Goal: Transaction & Acquisition: Purchase product/service

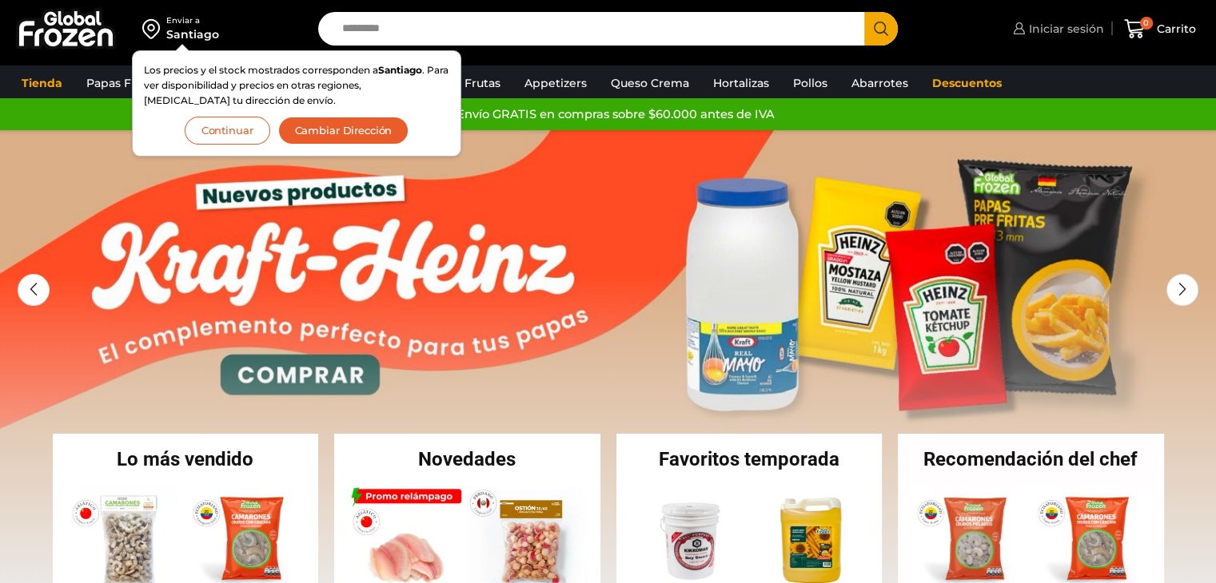
click at [1084, 33] on span "Iniciar sesión" at bounding box center [1064, 29] width 79 height 16
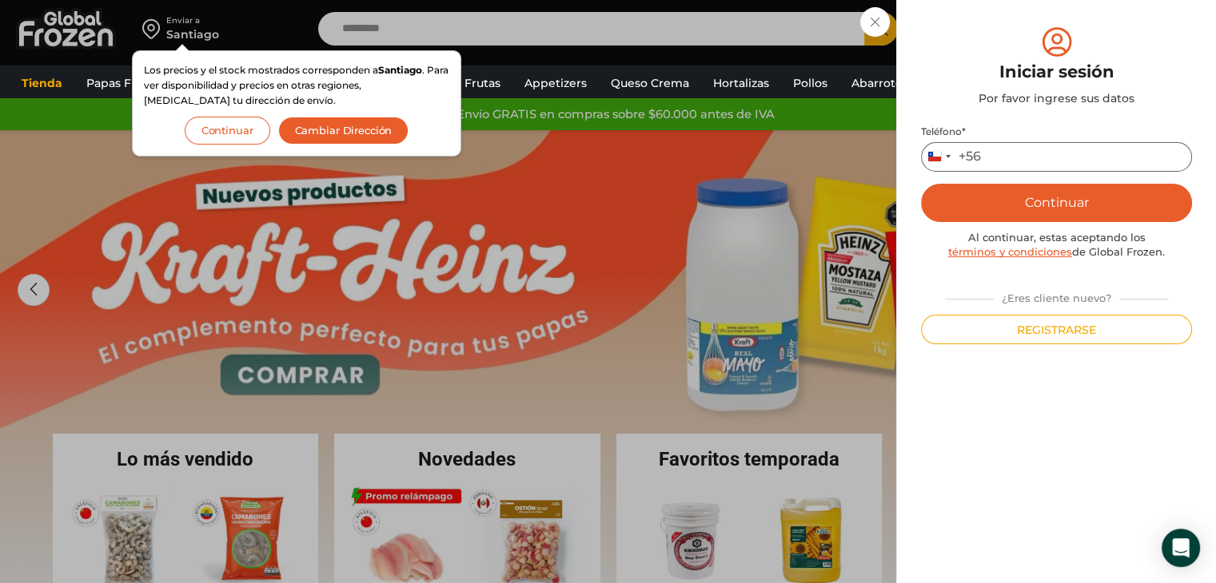
click at [1011, 157] on input "Teléfono *" at bounding box center [1056, 157] width 271 height 30
type input "*********"
click at [1023, 207] on button "Continuar" at bounding box center [1056, 203] width 271 height 38
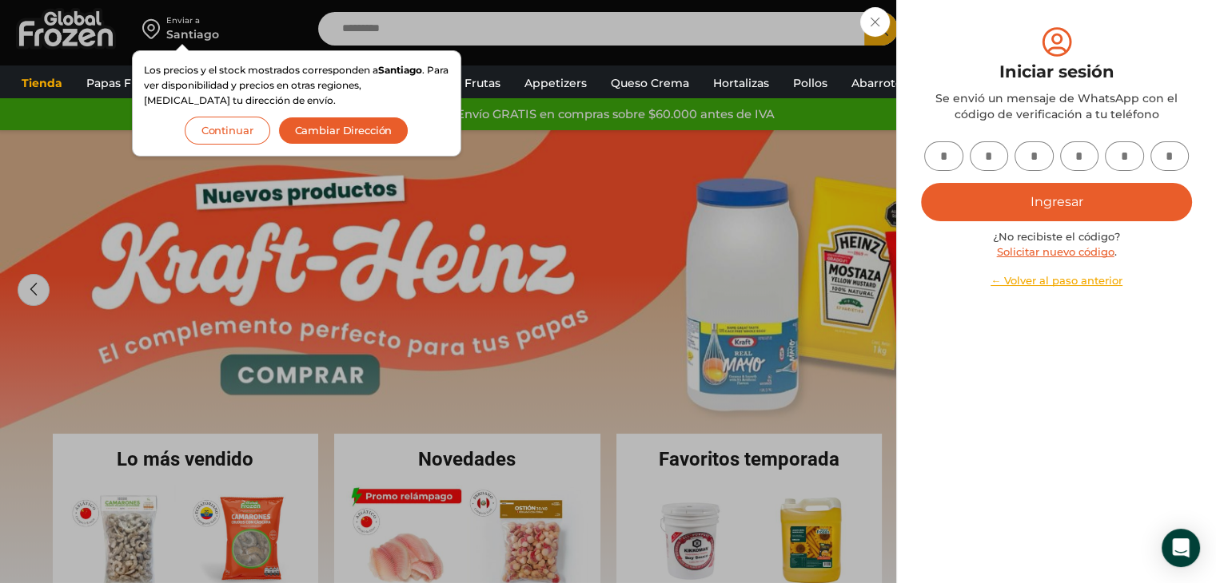
click at [934, 148] on input "text" at bounding box center [943, 156] width 39 height 30
type input "*"
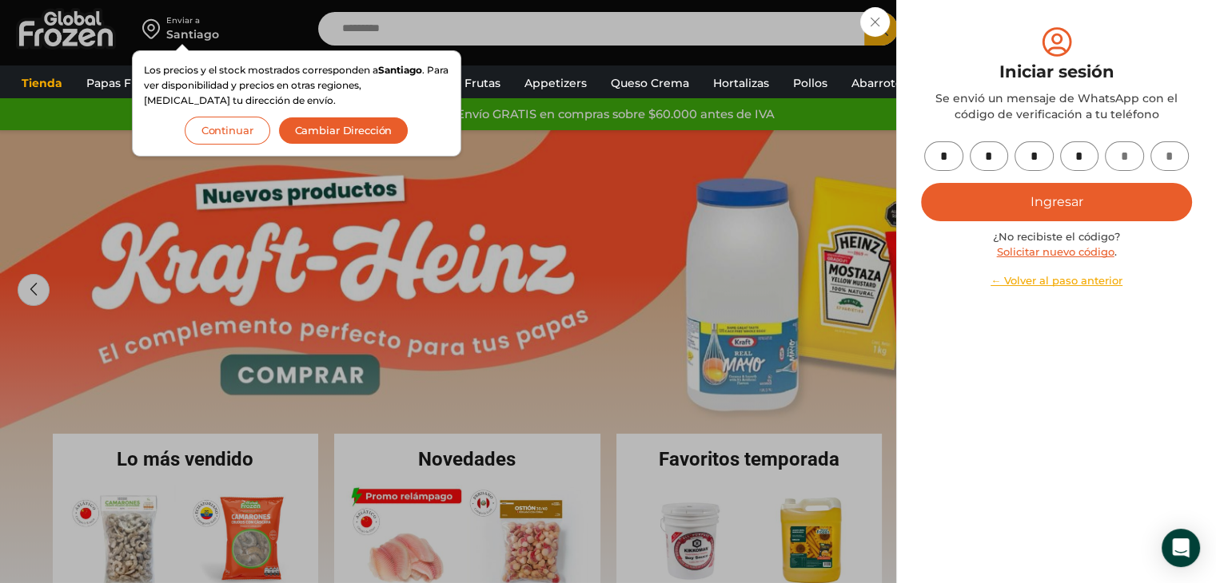
type input "*"
click at [1071, 215] on button "Ingresar" at bounding box center [1056, 202] width 271 height 38
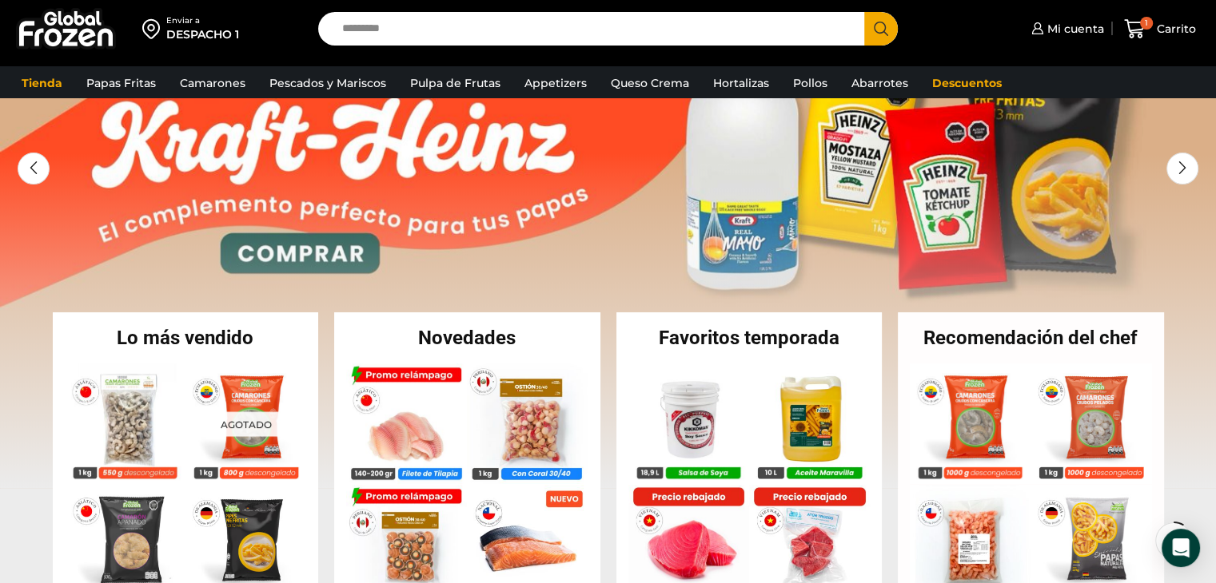
scroll to position [128, 0]
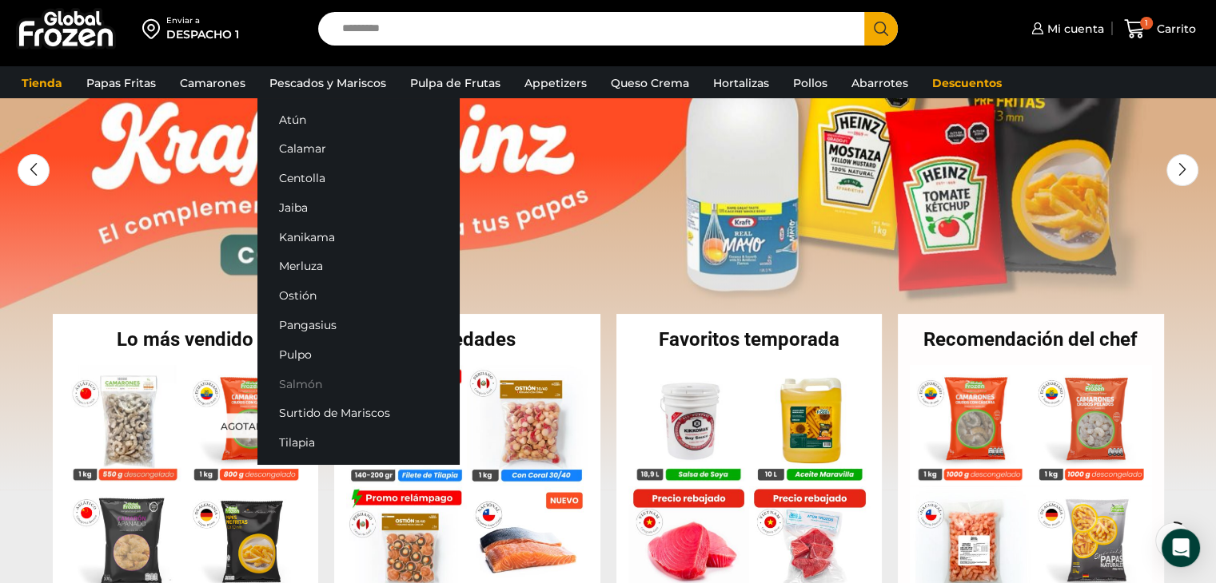
click at [305, 392] on link "Salmón" at bounding box center [357, 384] width 201 height 30
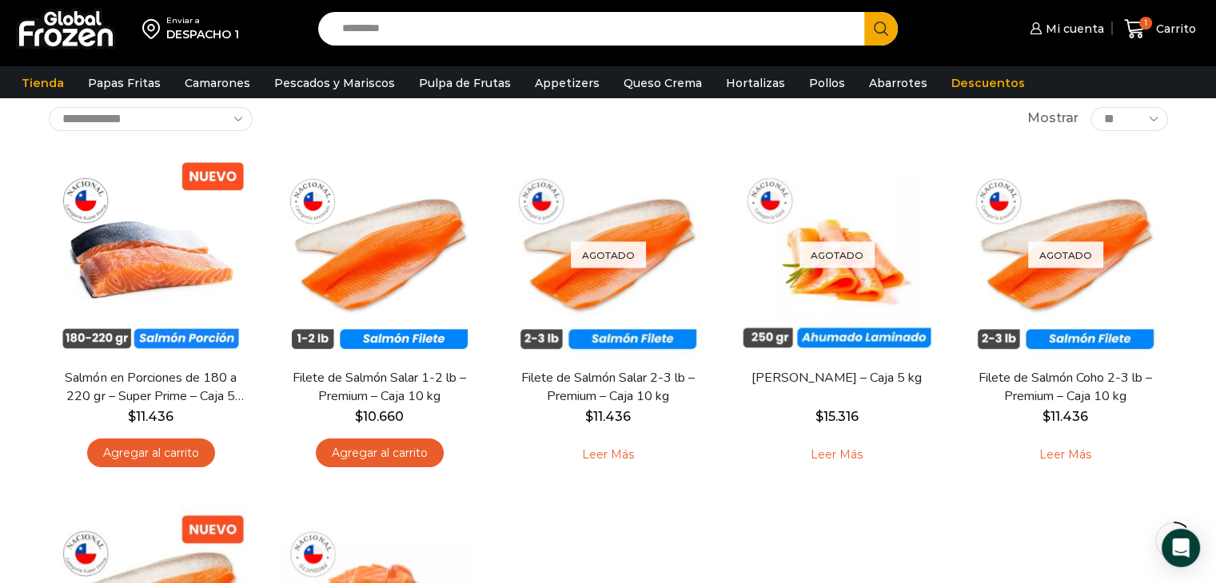
scroll to position [128, 0]
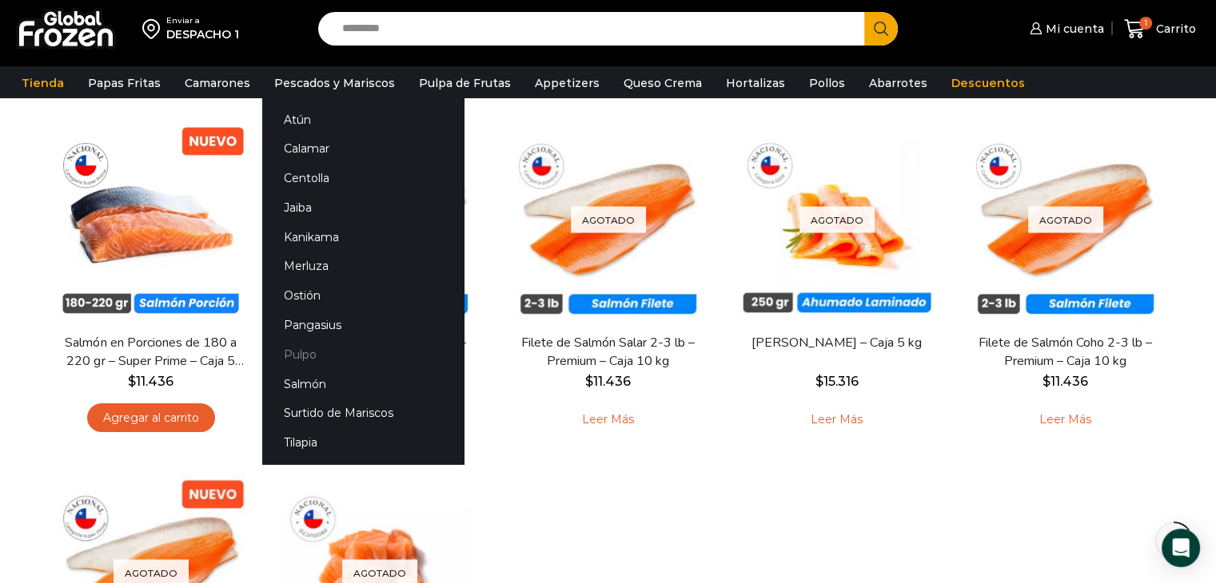
click at [315, 353] on link "Pulpo" at bounding box center [362, 355] width 201 height 30
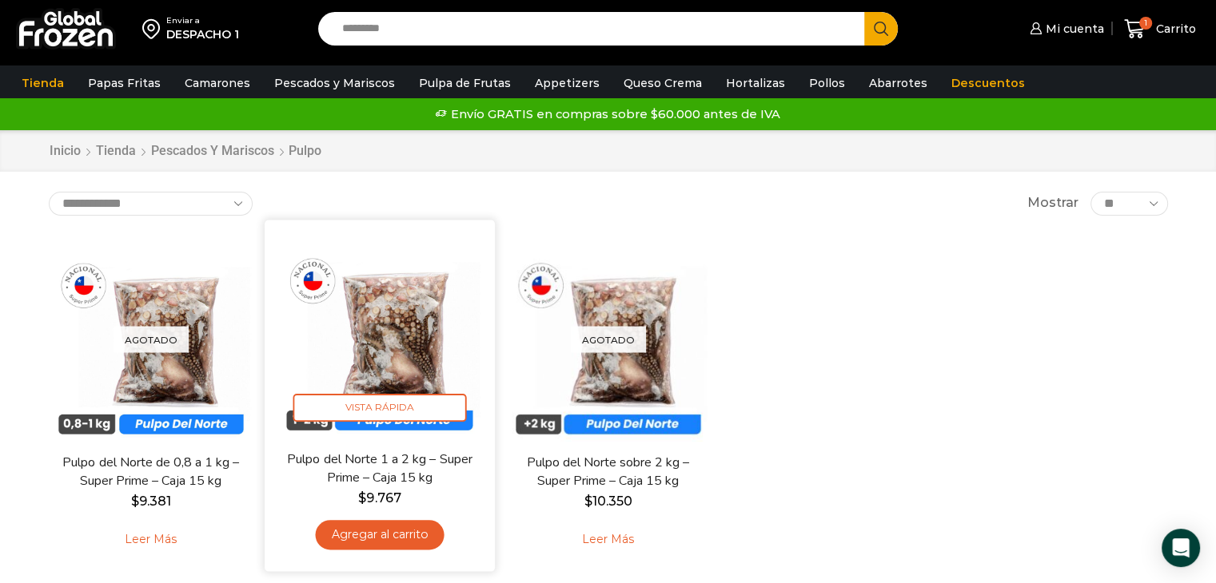
click at [416, 534] on link "Agregar al carrito" at bounding box center [379, 535] width 129 height 30
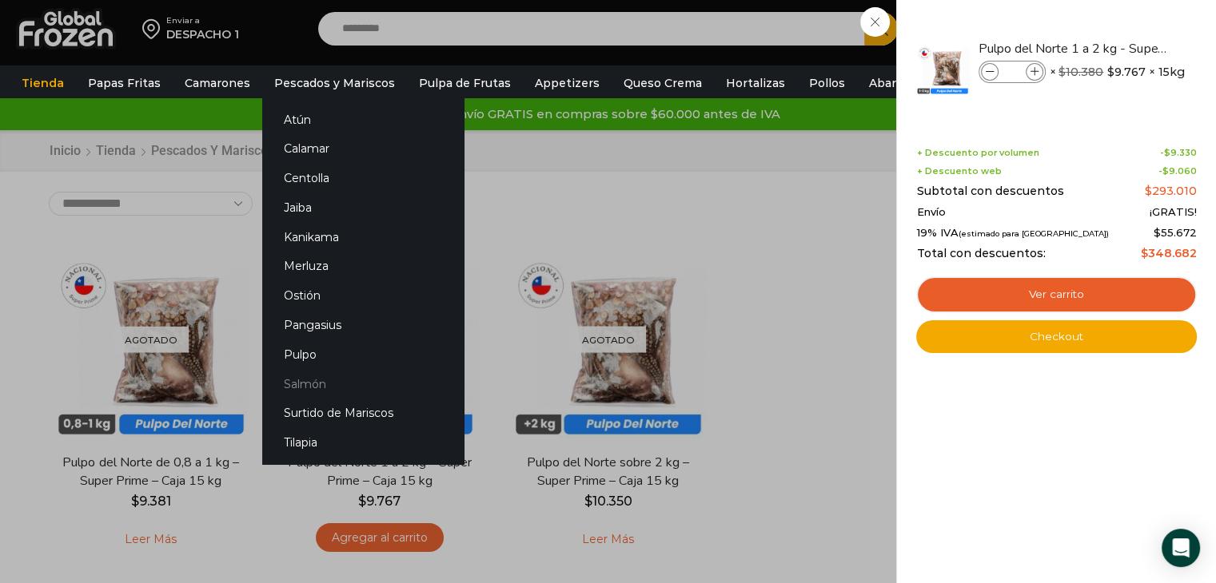
click at [309, 384] on link "Salmón" at bounding box center [362, 384] width 201 height 30
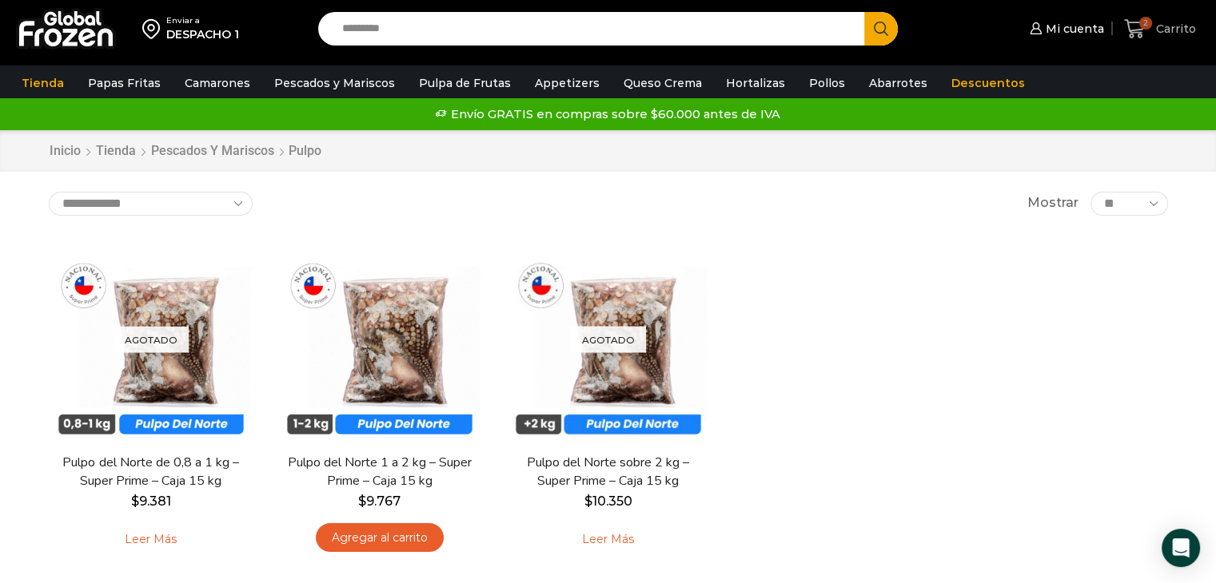
click at [1145, 32] on span "2" at bounding box center [1138, 29] width 28 height 22
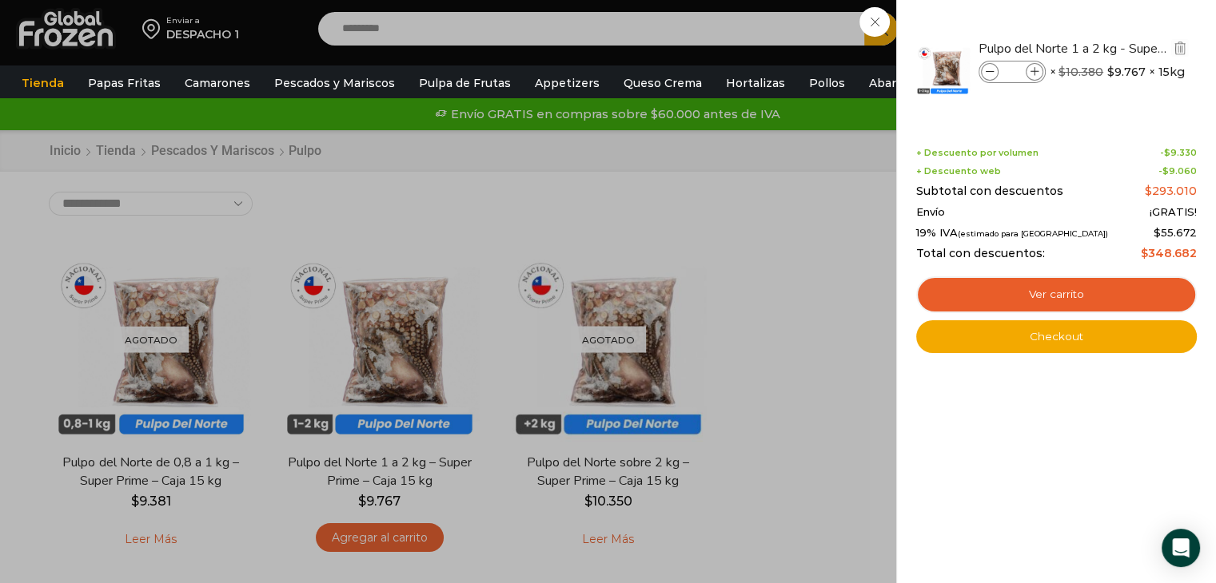
click at [988, 71] on icon at bounding box center [990, 72] width 9 height 9
type input "*"
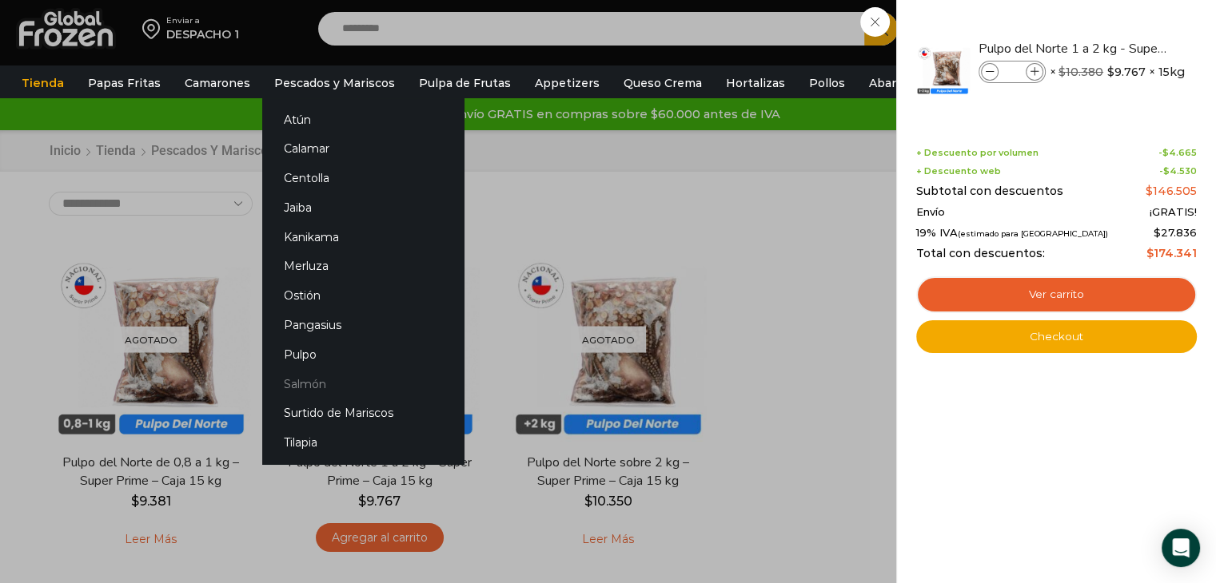
click at [304, 384] on link "Salmón" at bounding box center [362, 384] width 201 height 30
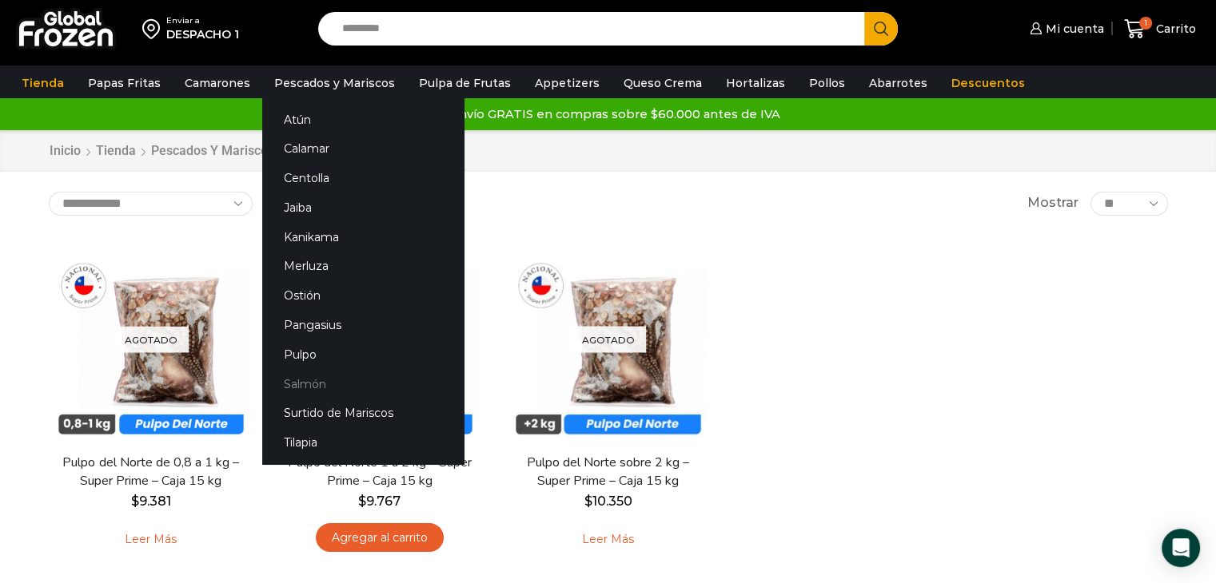
click at [313, 373] on link "Salmón" at bounding box center [362, 384] width 201 height 30
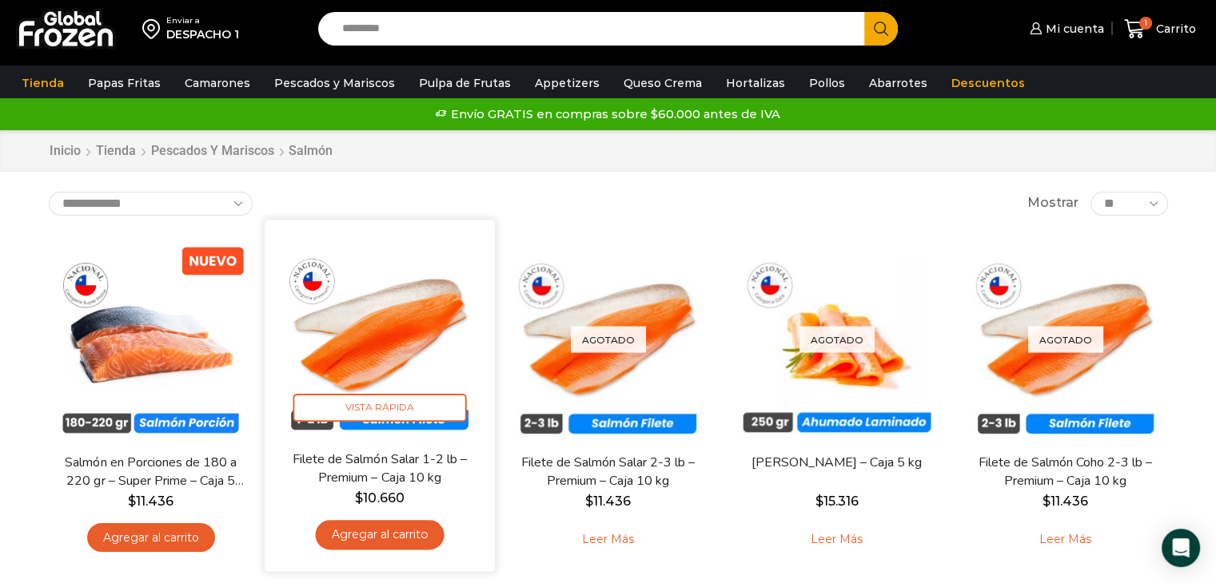
click at [404, 528] on link "Agregar al carrito" at bounding box center [379, 535] width 129 height 30
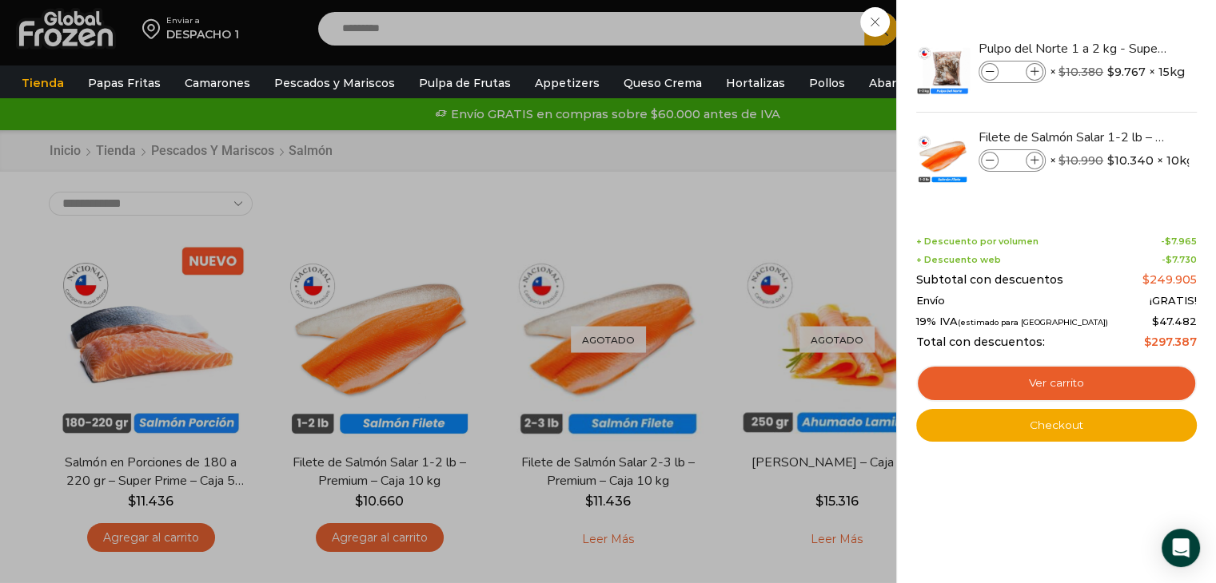
click at [1120, 23] on div "2 [GEOGRAPHIC_DATA] 2 2 Shopping Cart *" at bounding box center [1160, 29] width 80 height 38
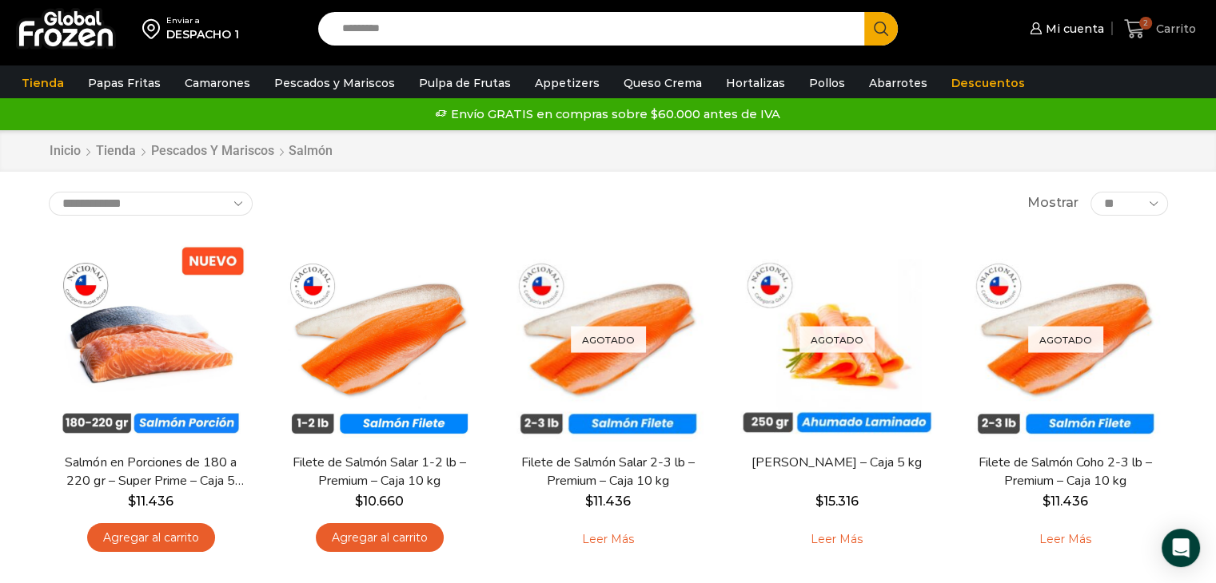
click at [1151, 21] on span "2" at bounding box center [1145, 23] width 13 height 13
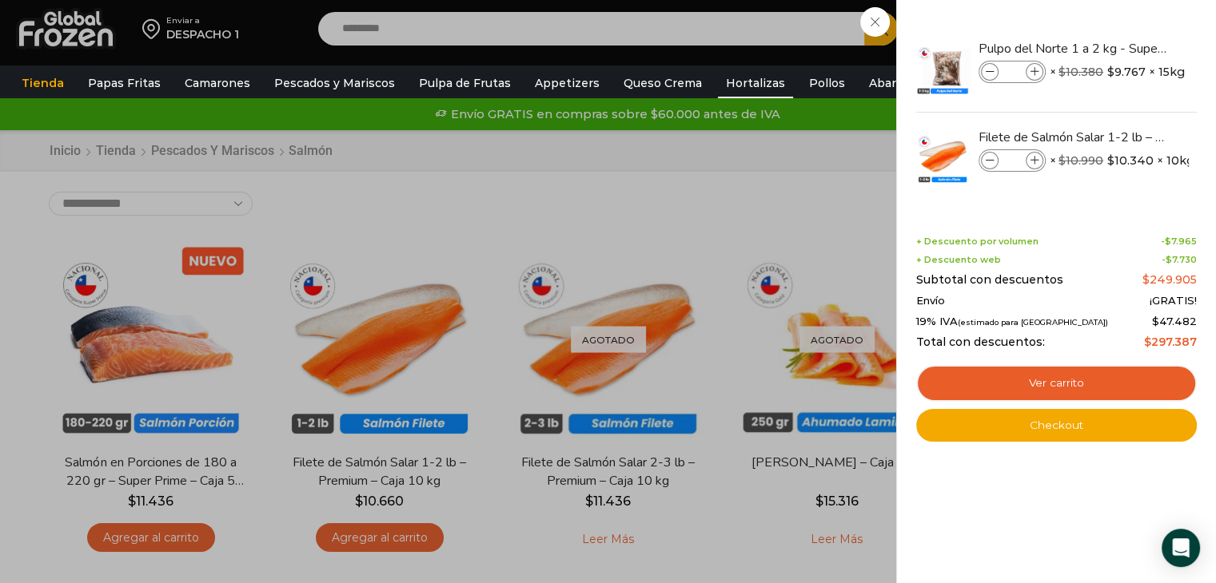
click at [718, 87] on link "Hortalizas" at bounding box center [755, 83] width 75 height 30
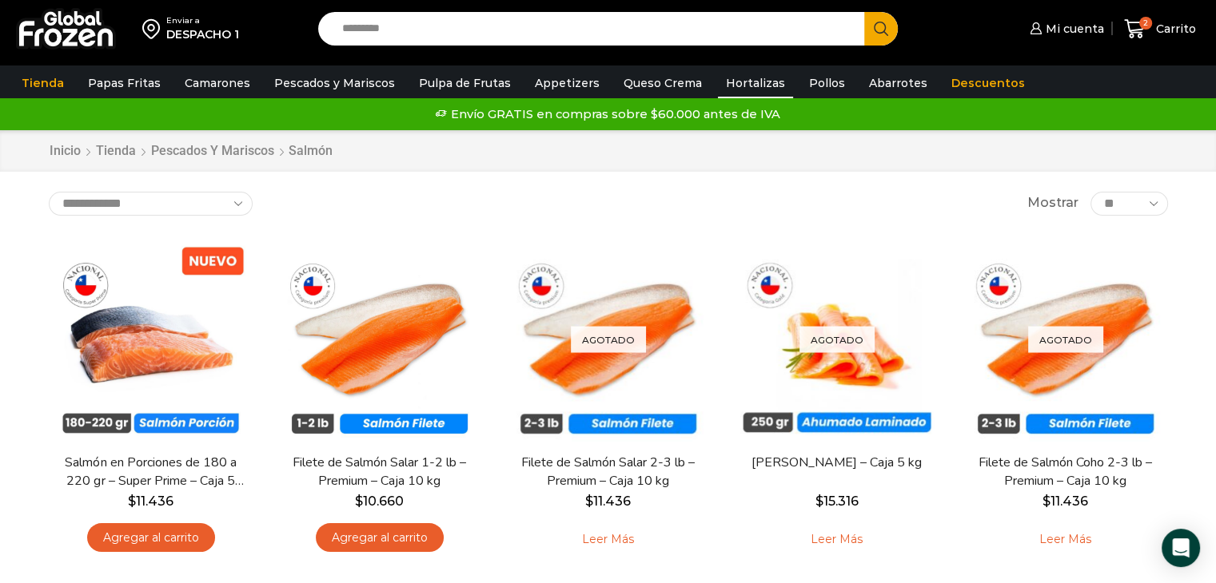
click at [718, 87] on link "Hortalizas" at bounding box center [755, 83] width 75 height 30
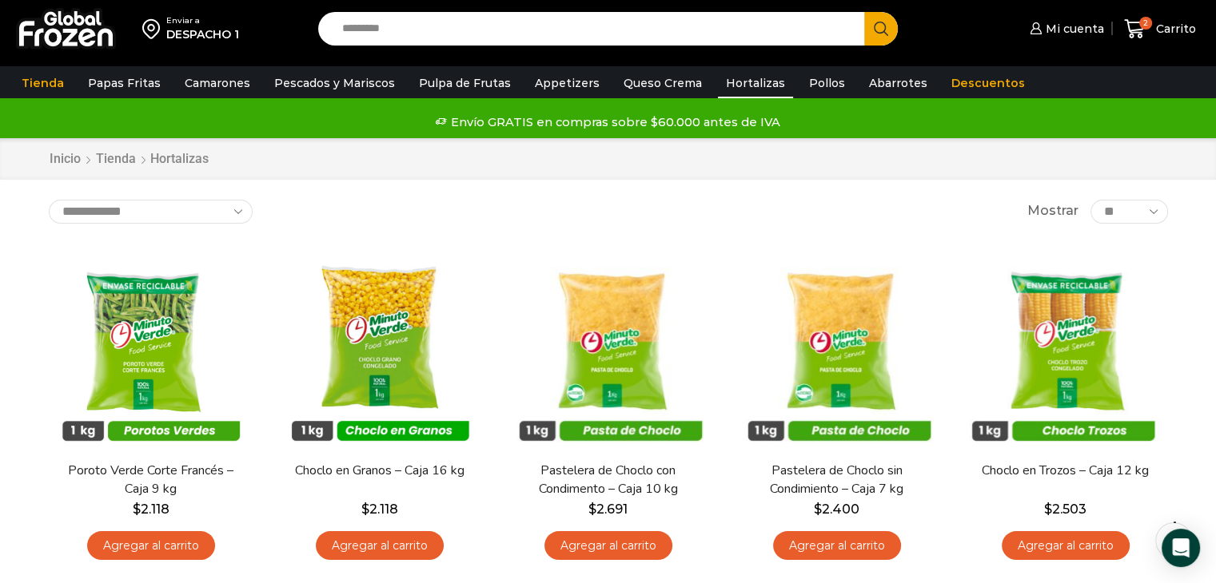
scroll to position [32, 0]
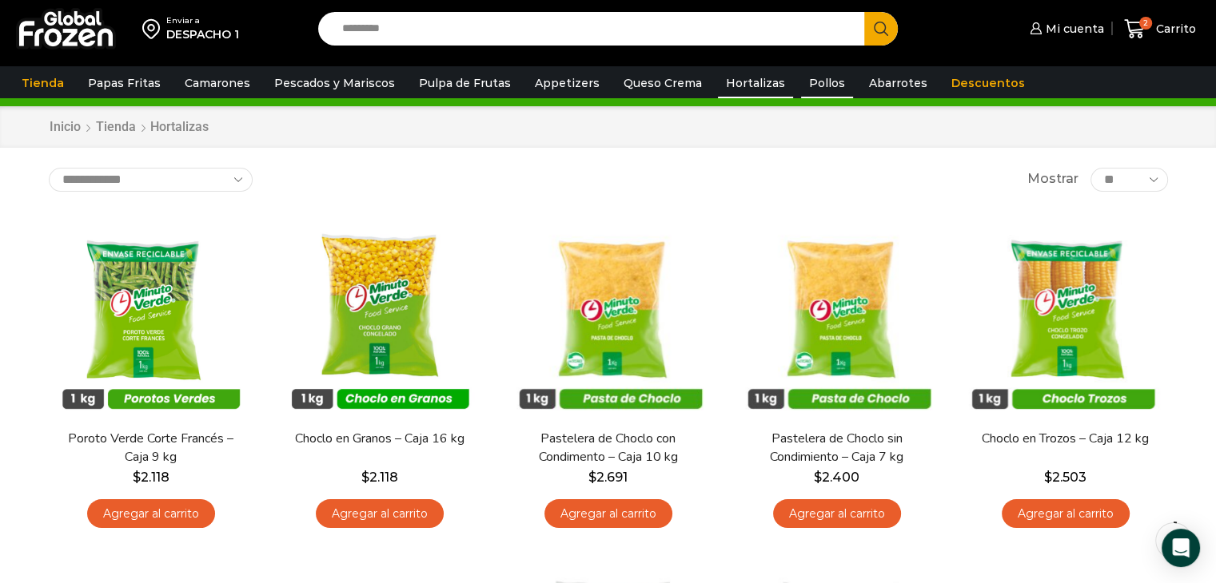
click at [802, 77] on link "Pollos" at bounding box center [827, 83] width 52 height 30
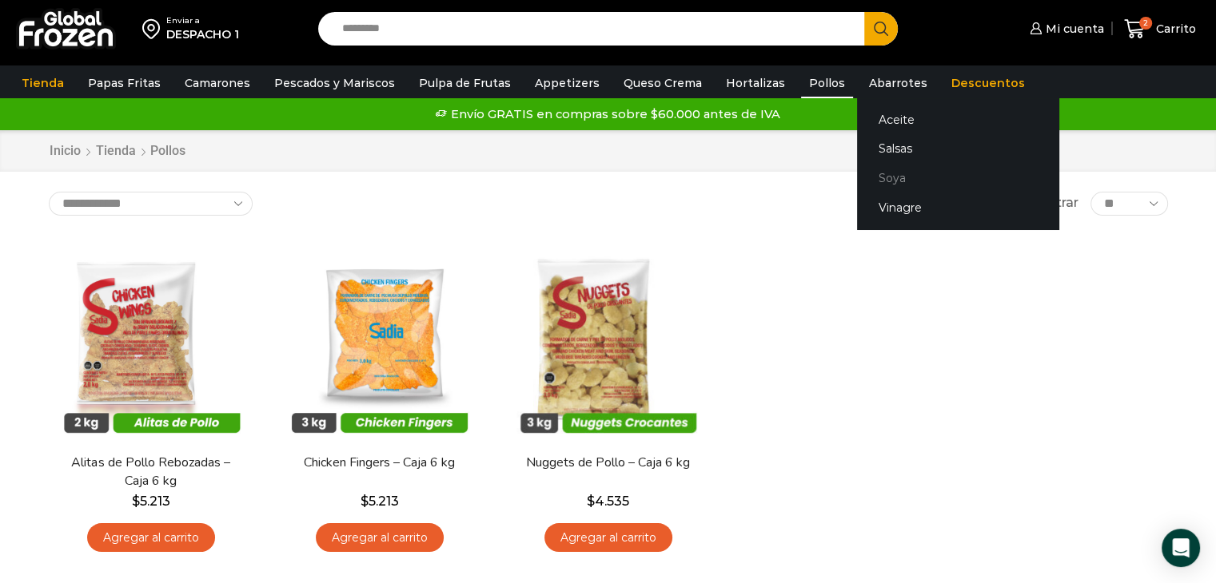
click at [874, 173] on link "Soya" at bounding box center [957, 179] width 201 height 30
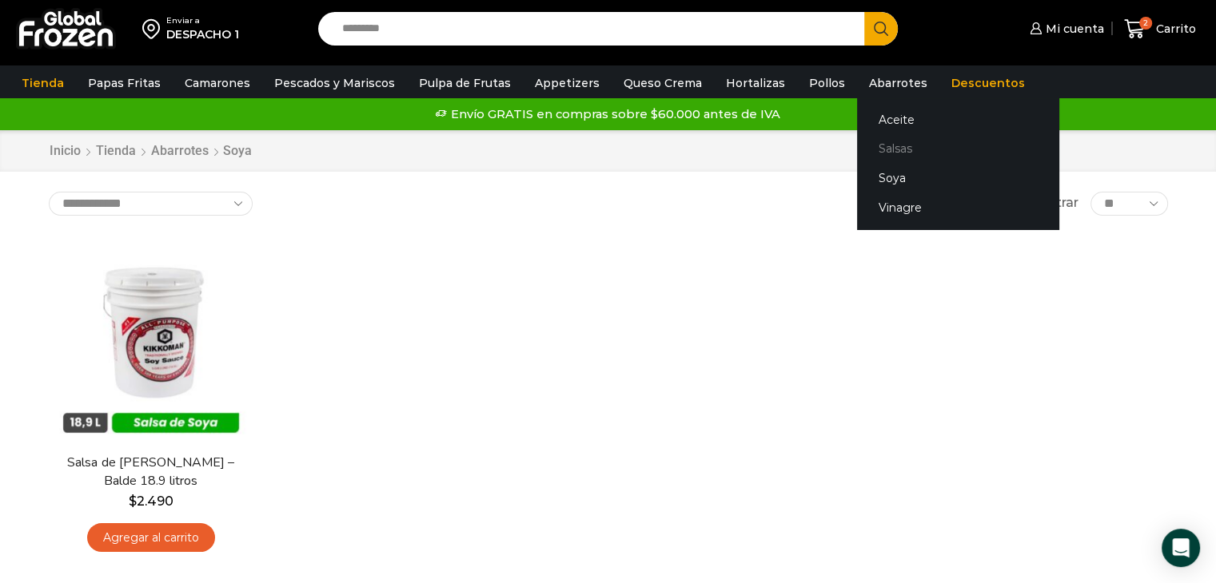
click at [875, 145] on link "Salsas" at bounding box center [957, 149] width 201 height 30
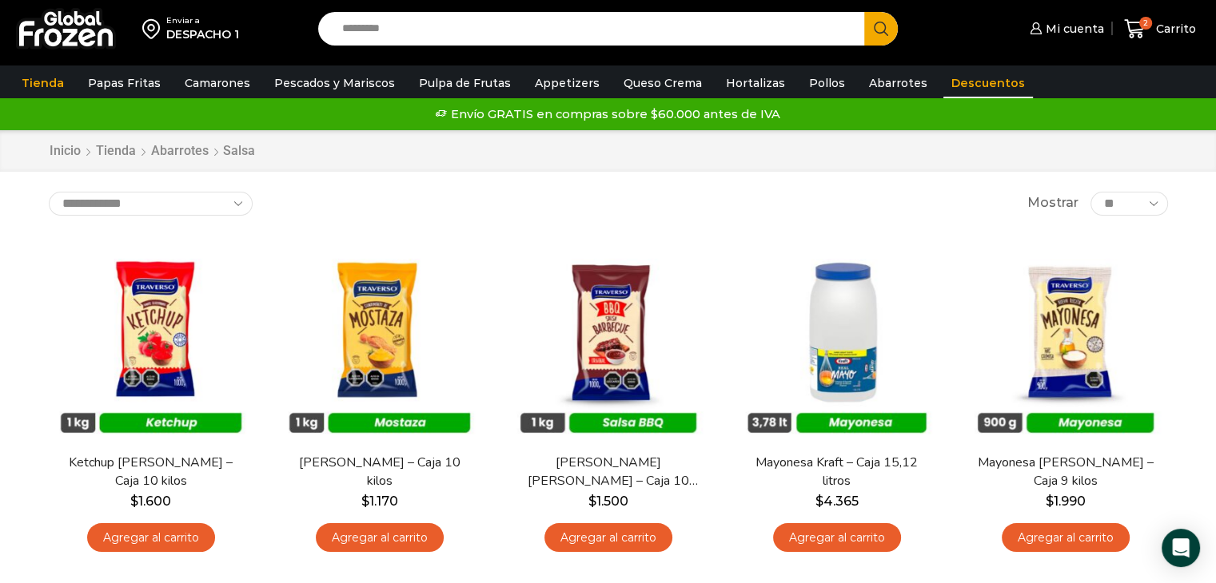
click at [948, 77] on link "Descuentos" at bounding box center [988, 83] width 90 height 30
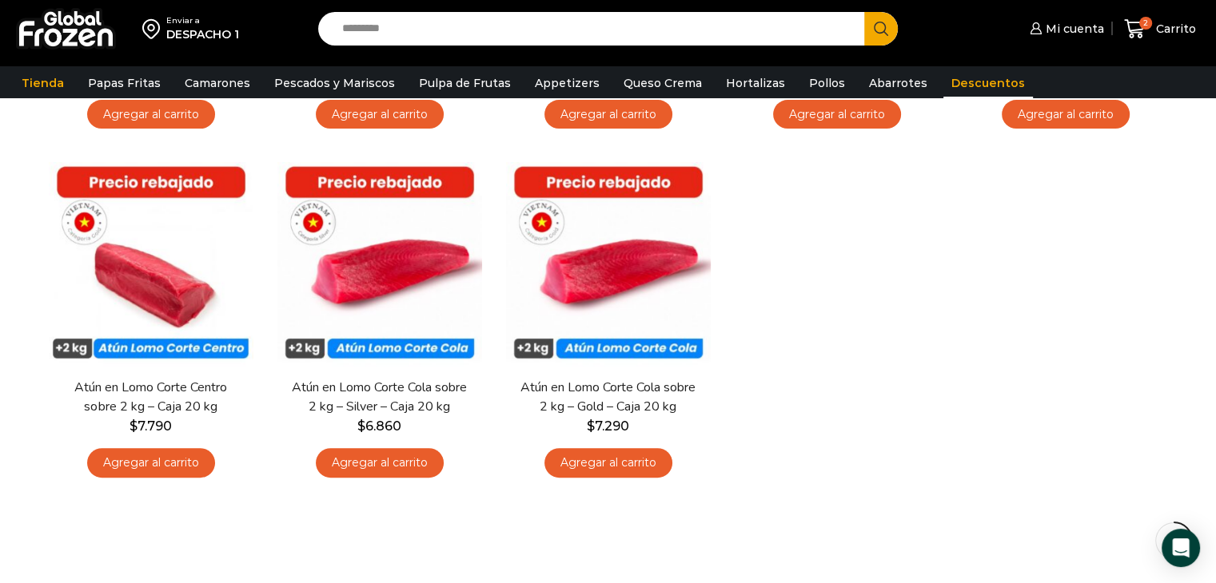
scroll to position [403, 0]
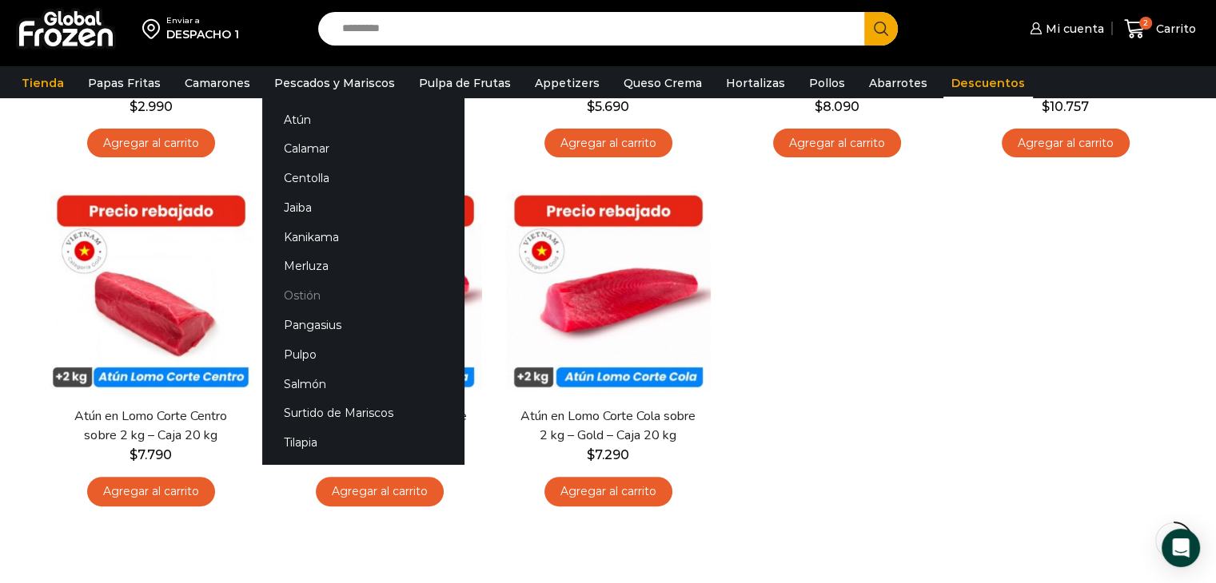
click at [317, 294] on link "Ostión" at bounding box center [362, 296] width 201 height 30
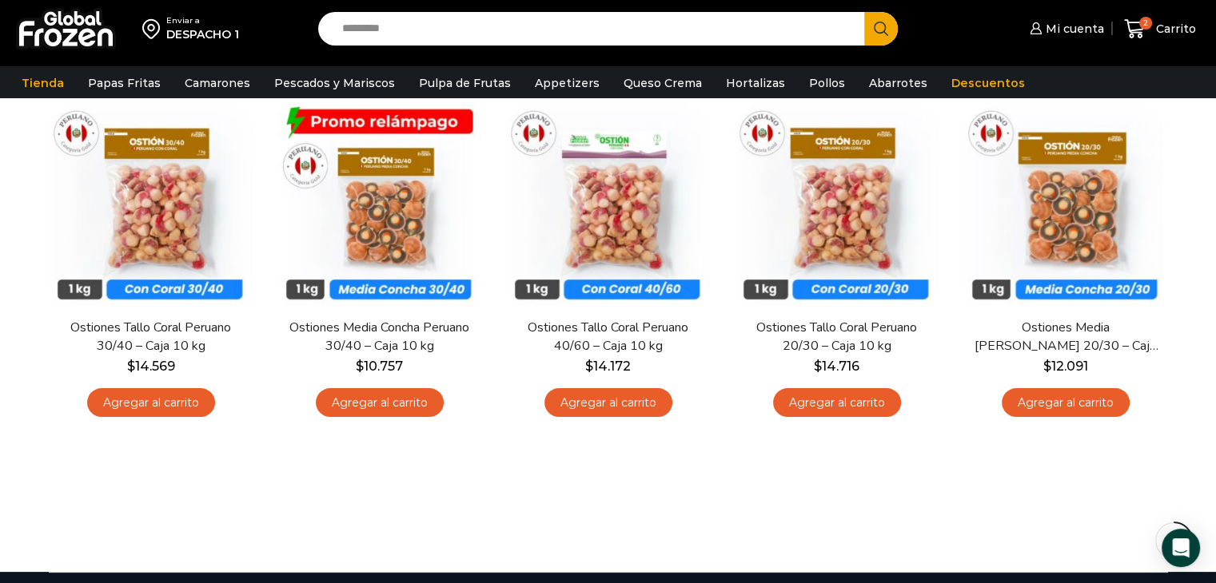
scroll to position [128, 0]
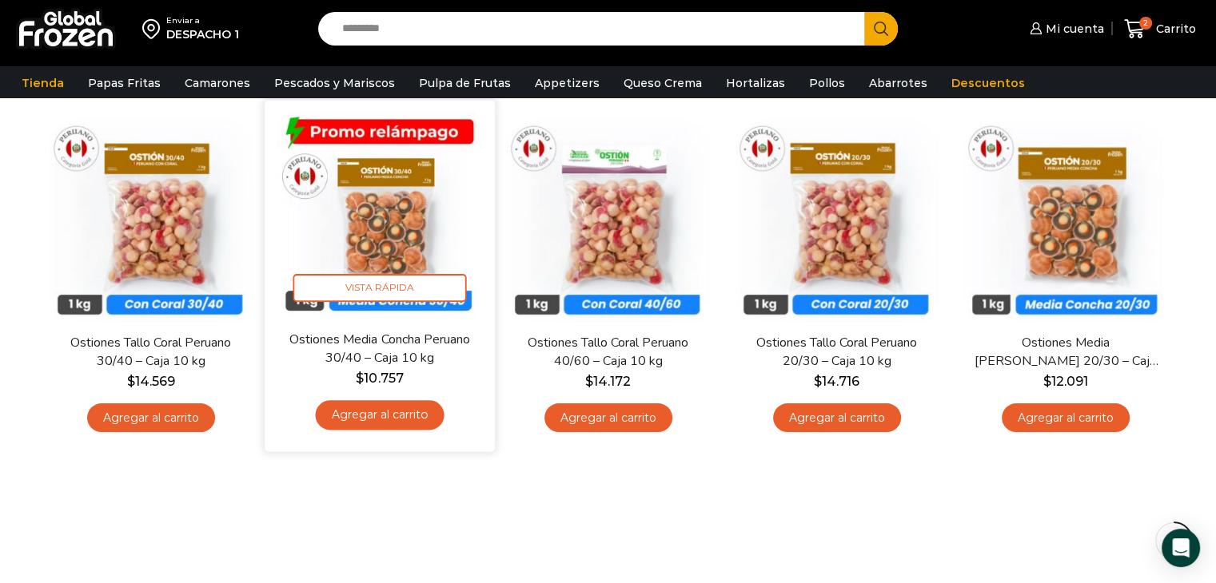
click at [402, 210] on img at bounding box center [380, 215] width 206 height 206
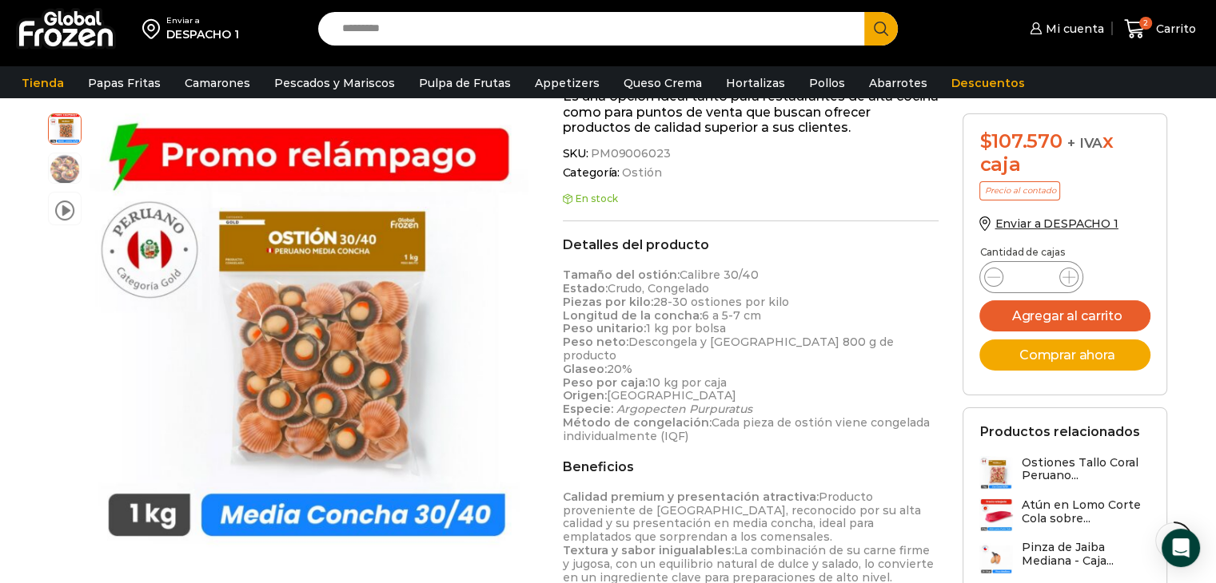
scroll to position [424, 0]
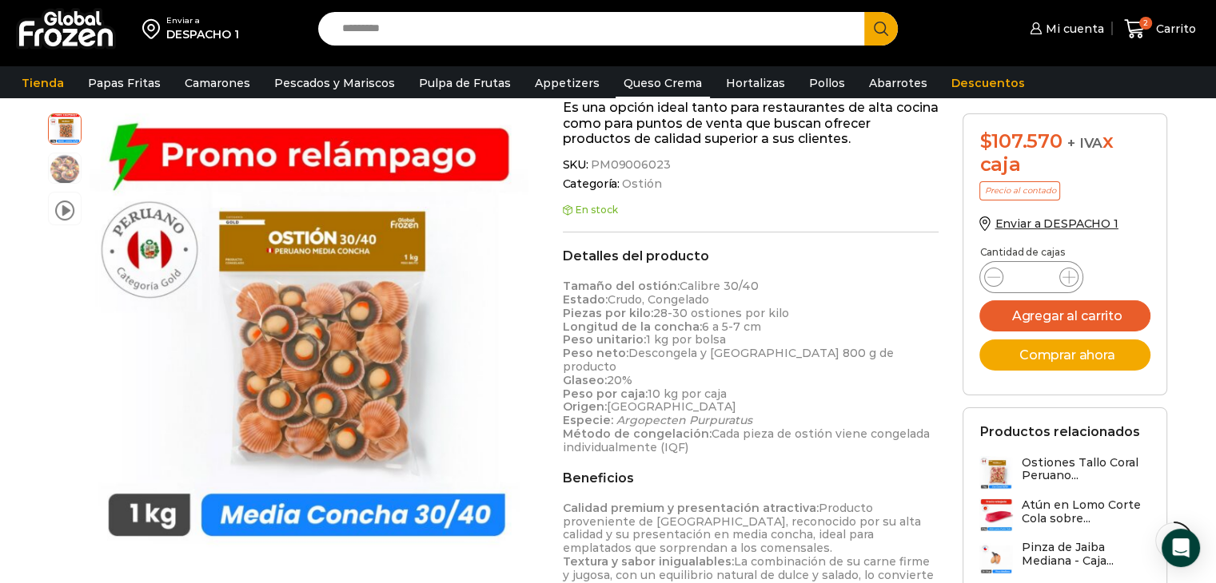
click at [662, 85] on link "Queso Crema" at bounding box center [662, 83] width 94 height 30
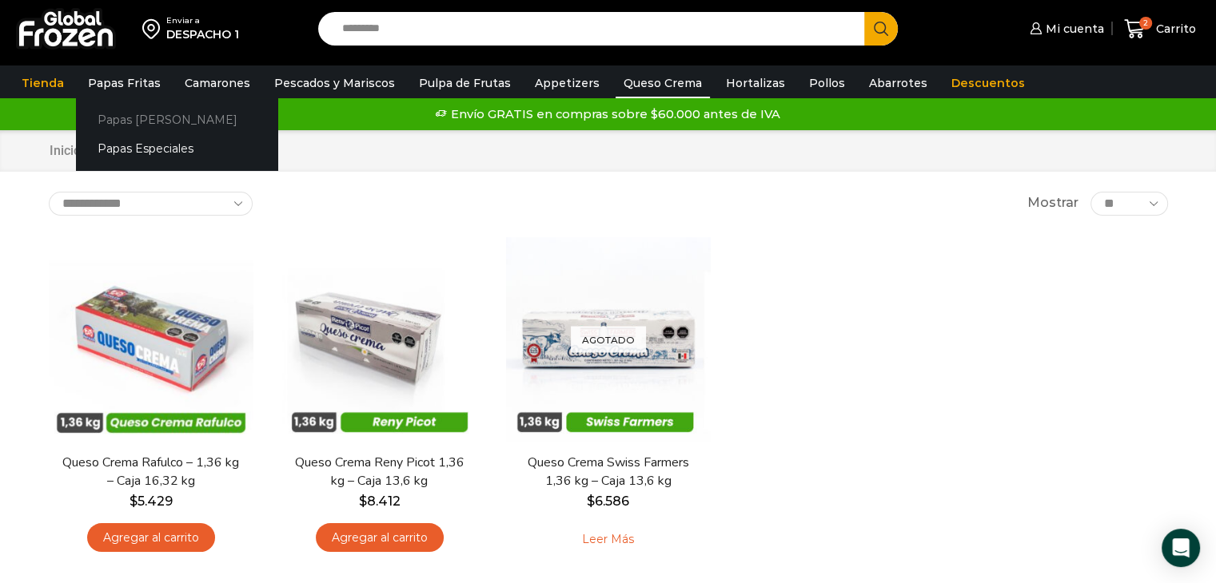
click at [186, 125] on link "Papas [PERSON_NAME]" at bounding box center [176, 120] width 201 height 30
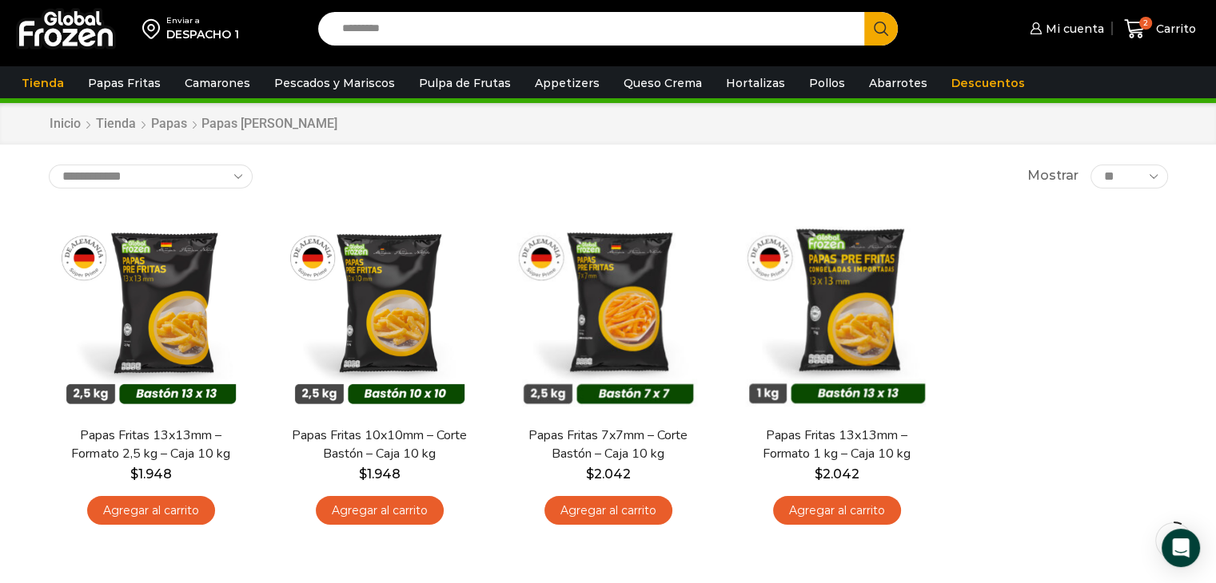
scroll to position [32, 0]
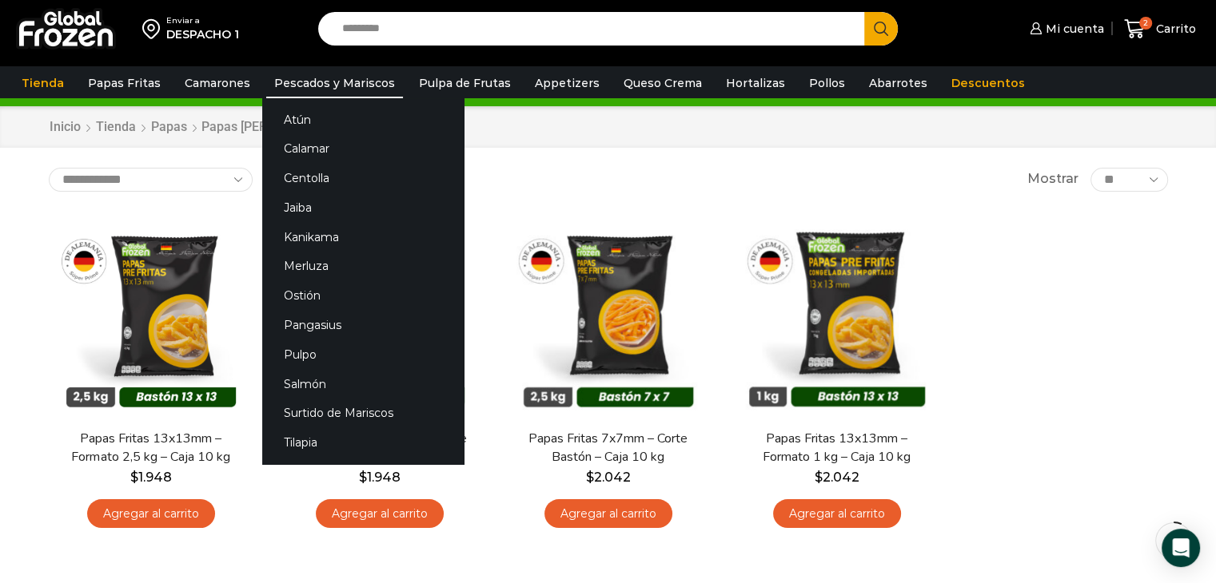
click at [321, 86] on link "Pescados y Mariscos" at bounding box center [334, 83] width 137 height 30
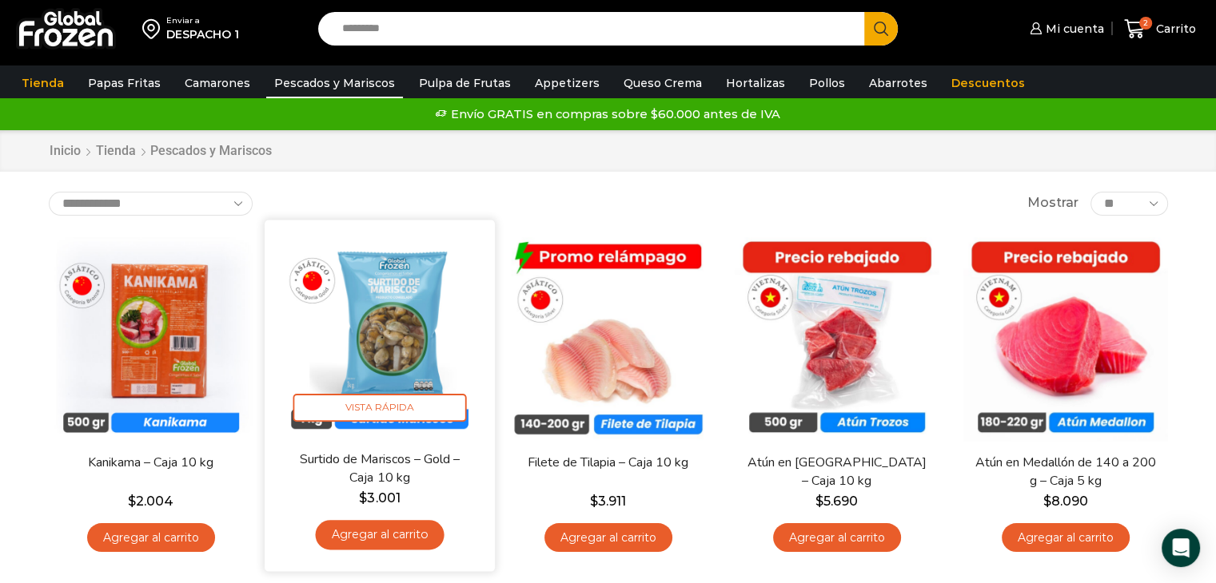
click at [410, 537] on link "Agregar al carrito" at bounding box center [379, 535] width 129 height 30
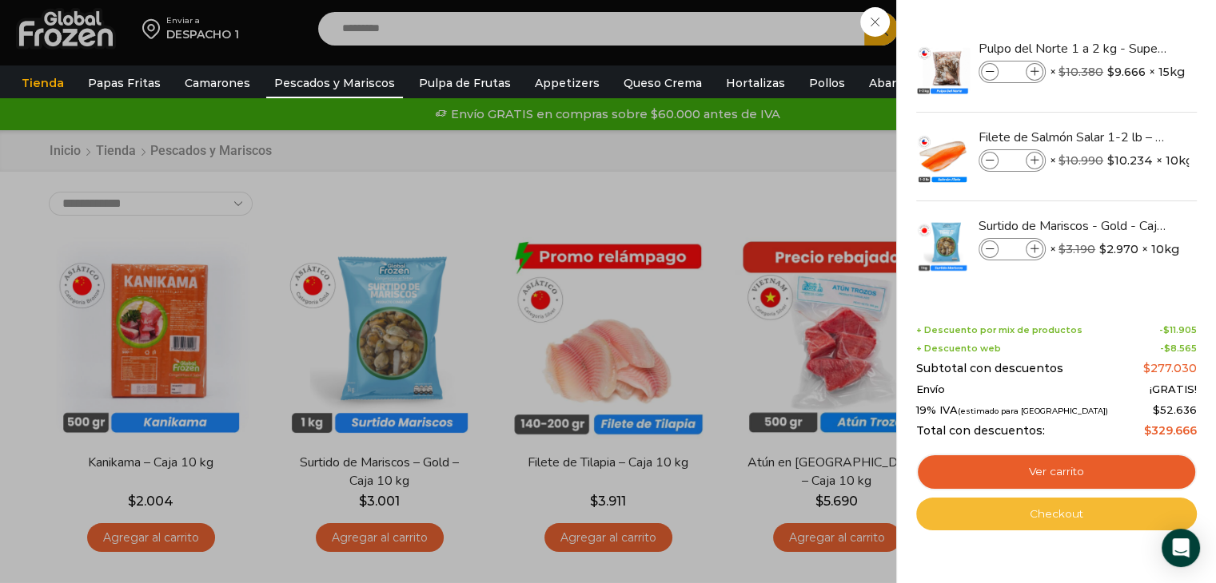
click at [1067, 512] on link "Checkout" at bounding box center [1056, 515] width 281 height 34
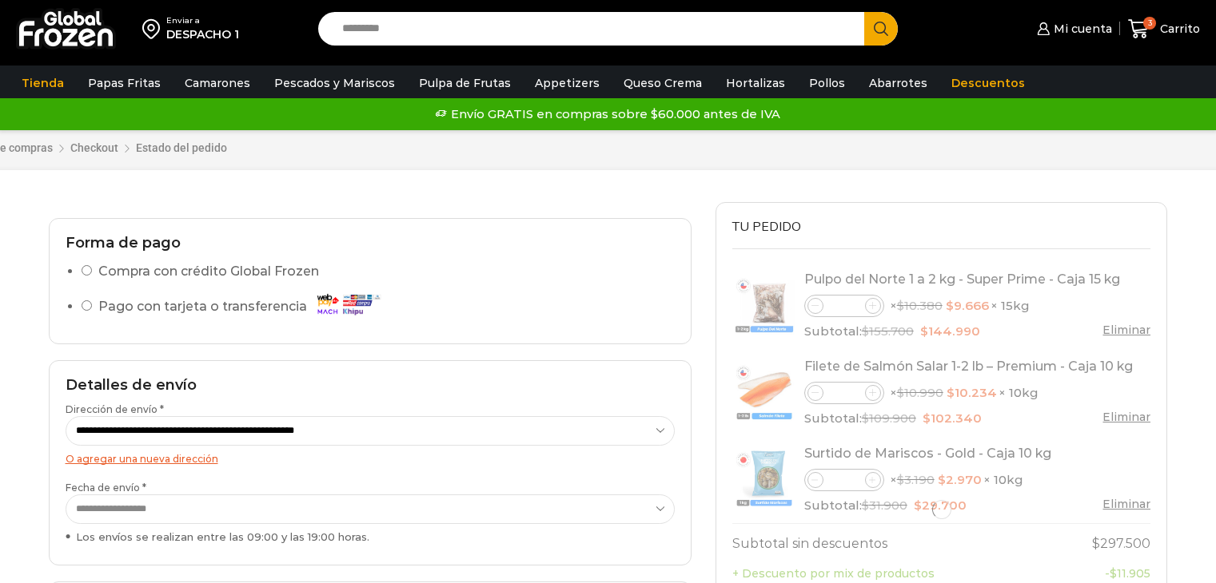
select select "*"
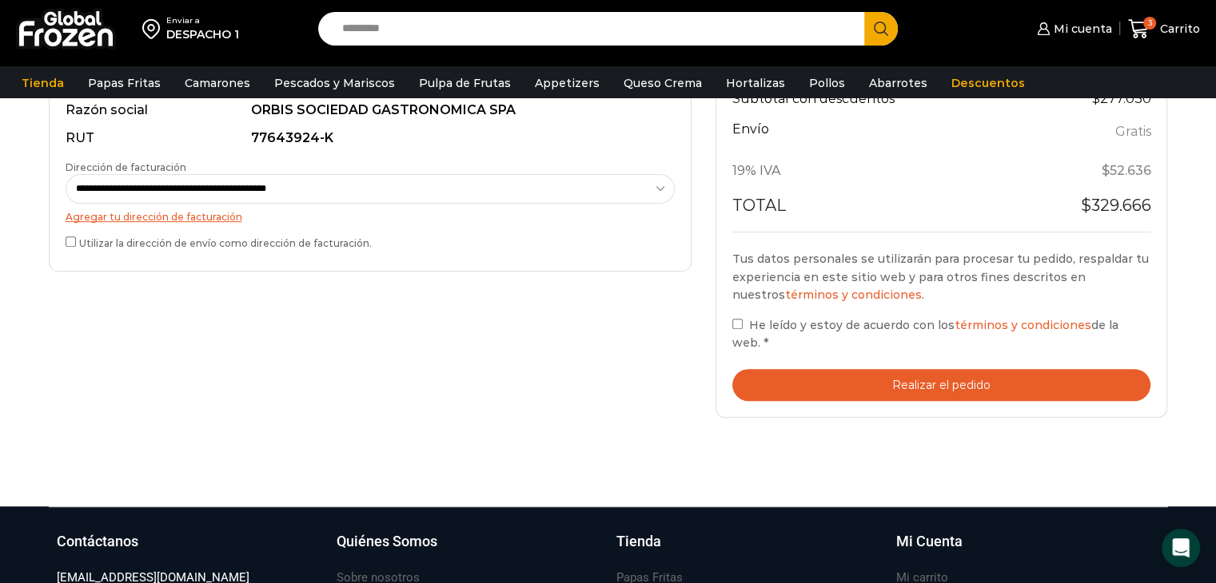
scroll to position [541, 0]
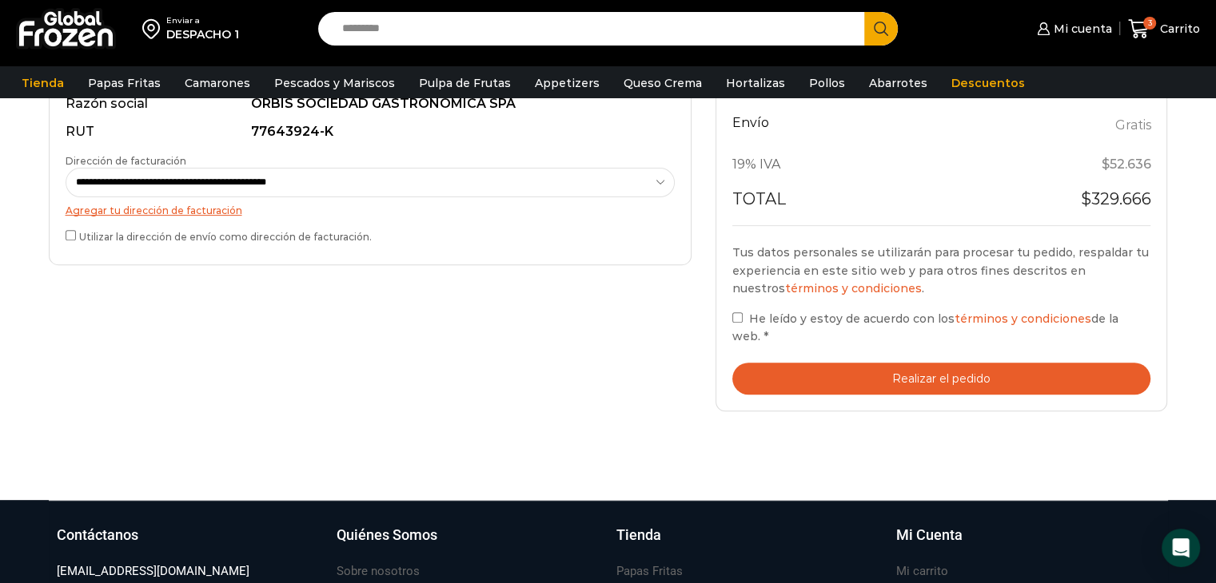
click at [973, 363] on button "Realizar el pedido" at bounding box center [941, 379] width 419 height 33
